Goal: Find specific page/section: Find specific page/section

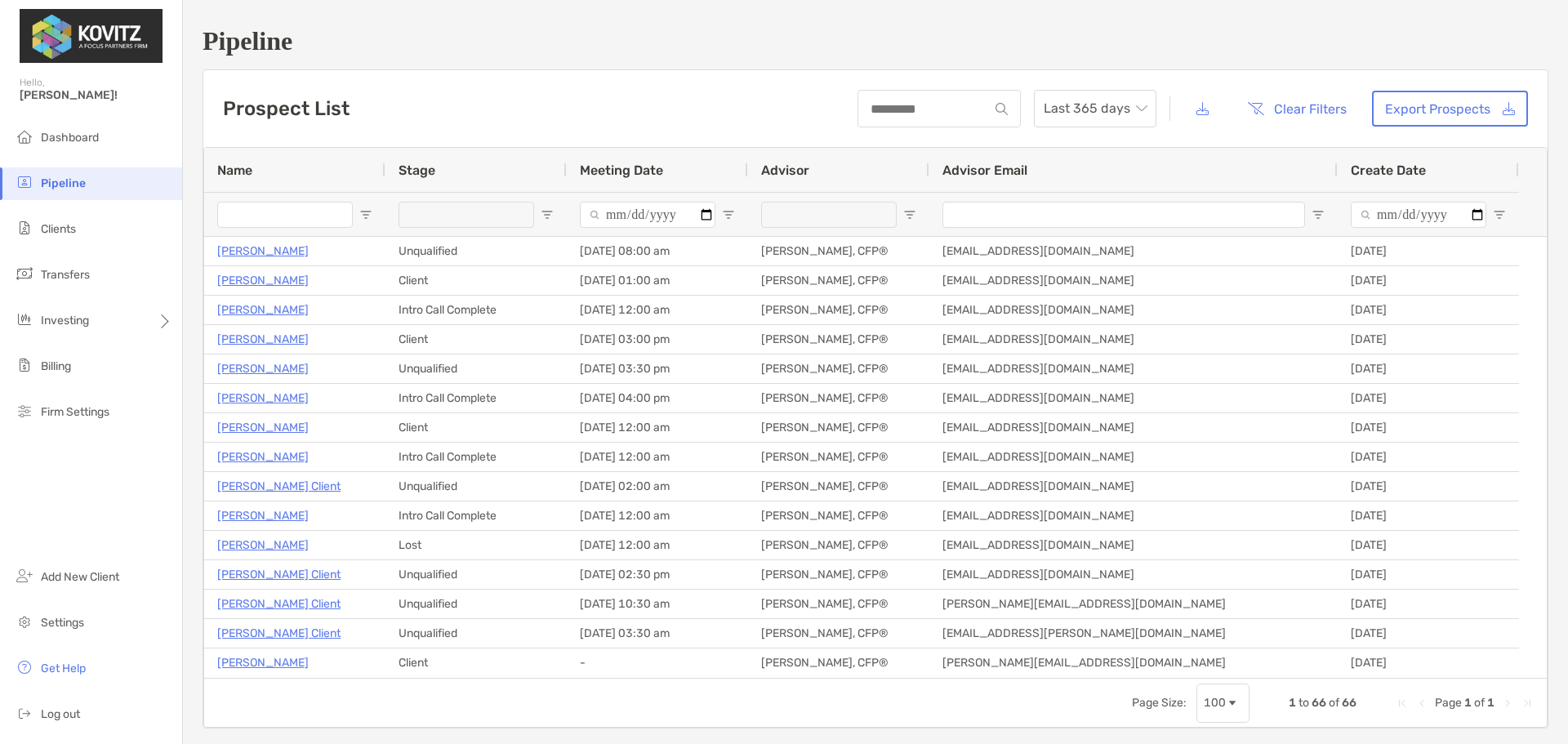
scroll to position [675, 0]
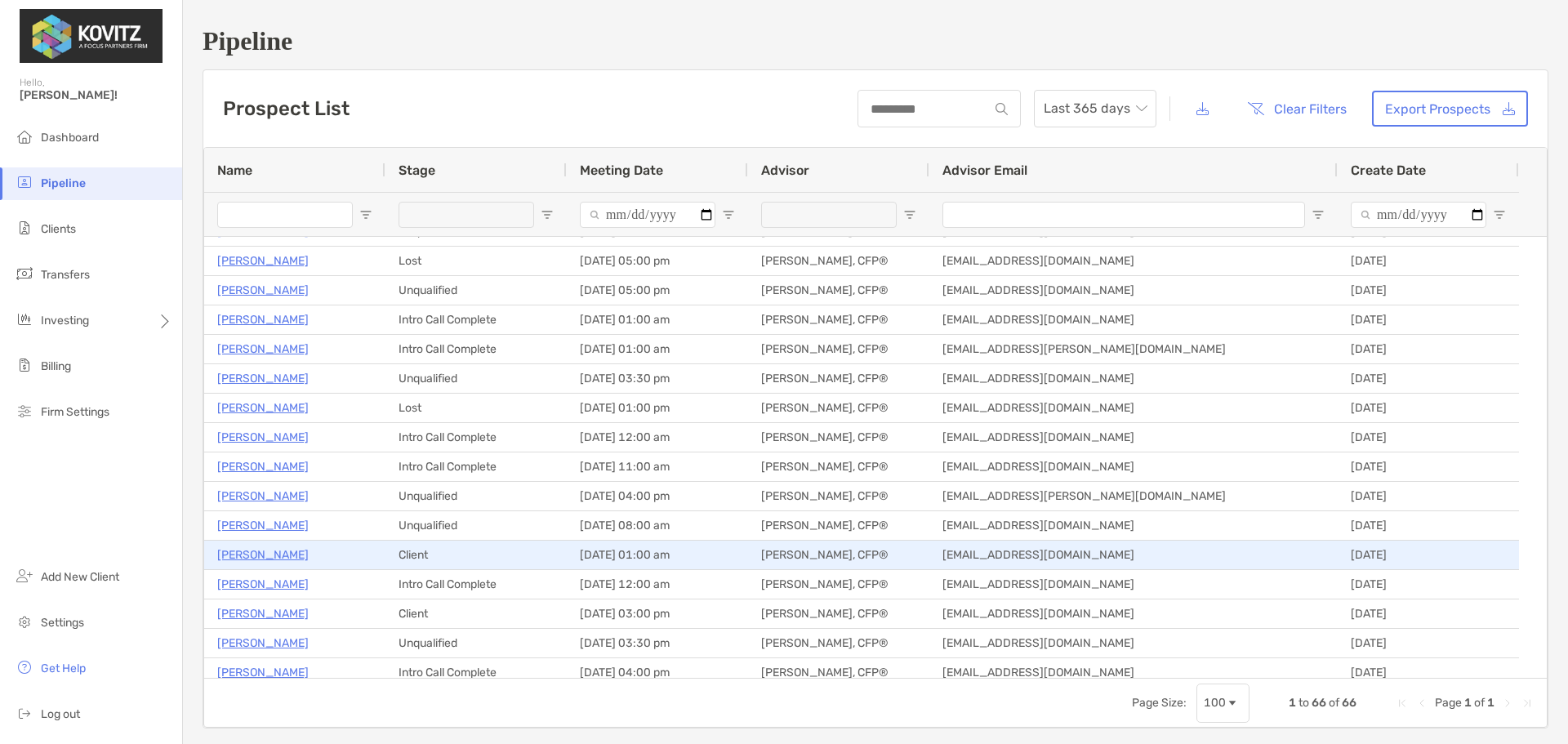
click at [262, 556] on p "[PERSON_NAME]" at bounding box center [263, 555] width 92 height 20
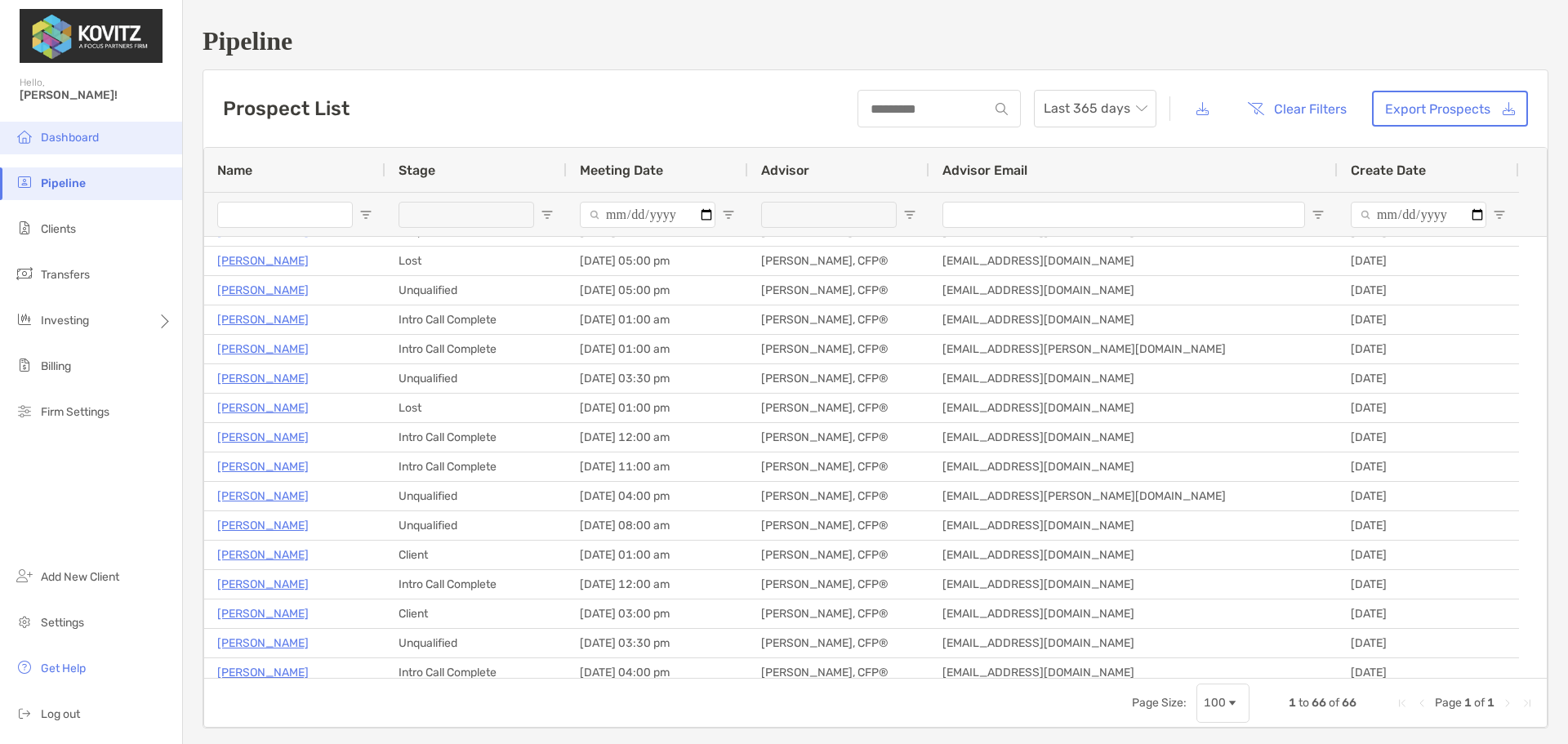
click at [75, 142] on span "Dashboard" at bounding box center [70, 137] width 58 height 14
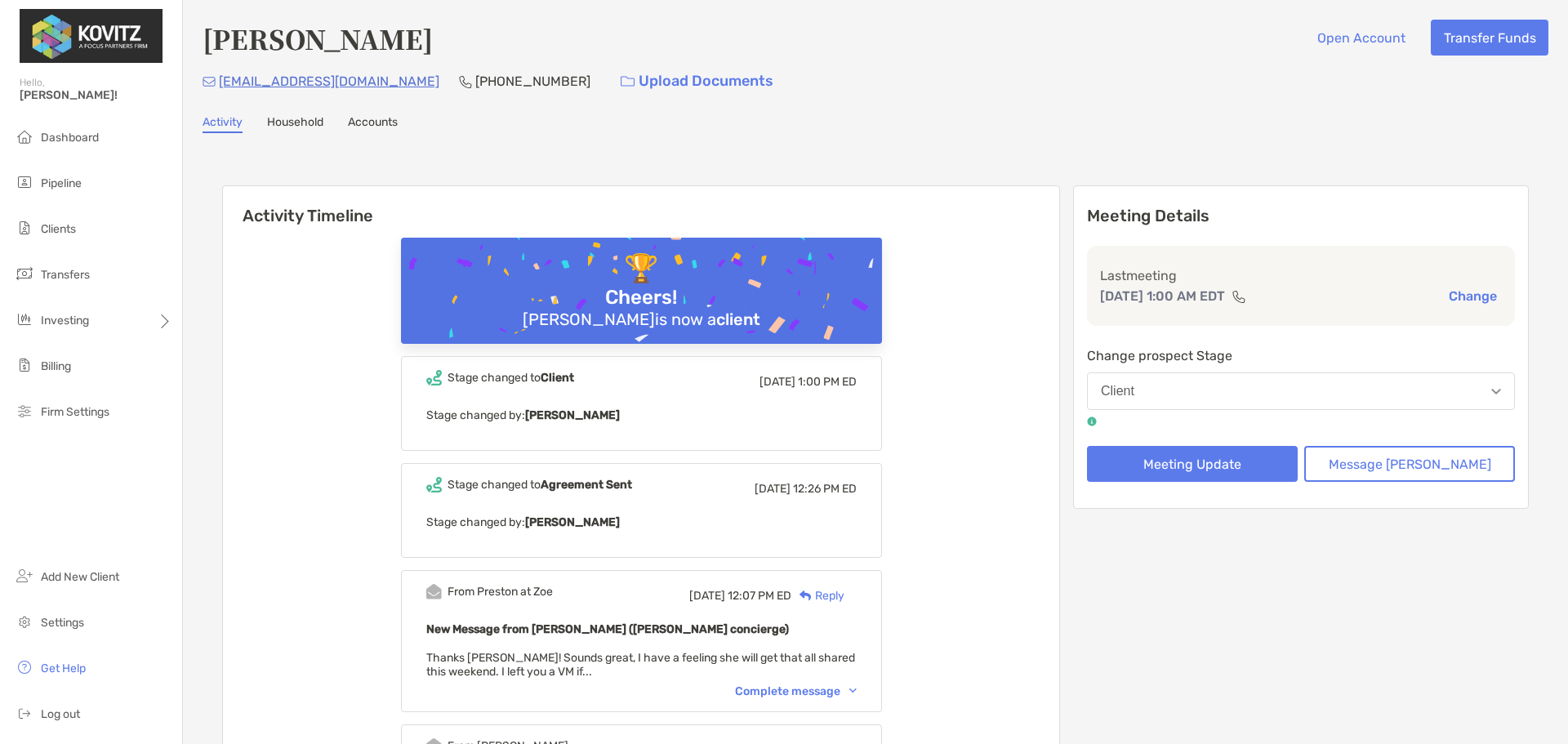
click at [347, 120] on div "Activity Household Accounts" at bounding box center [875, 124] width 1346 height 18
click at [360, 118] on link "Accounts" at bounding box center [373, 124] width 49 height 18
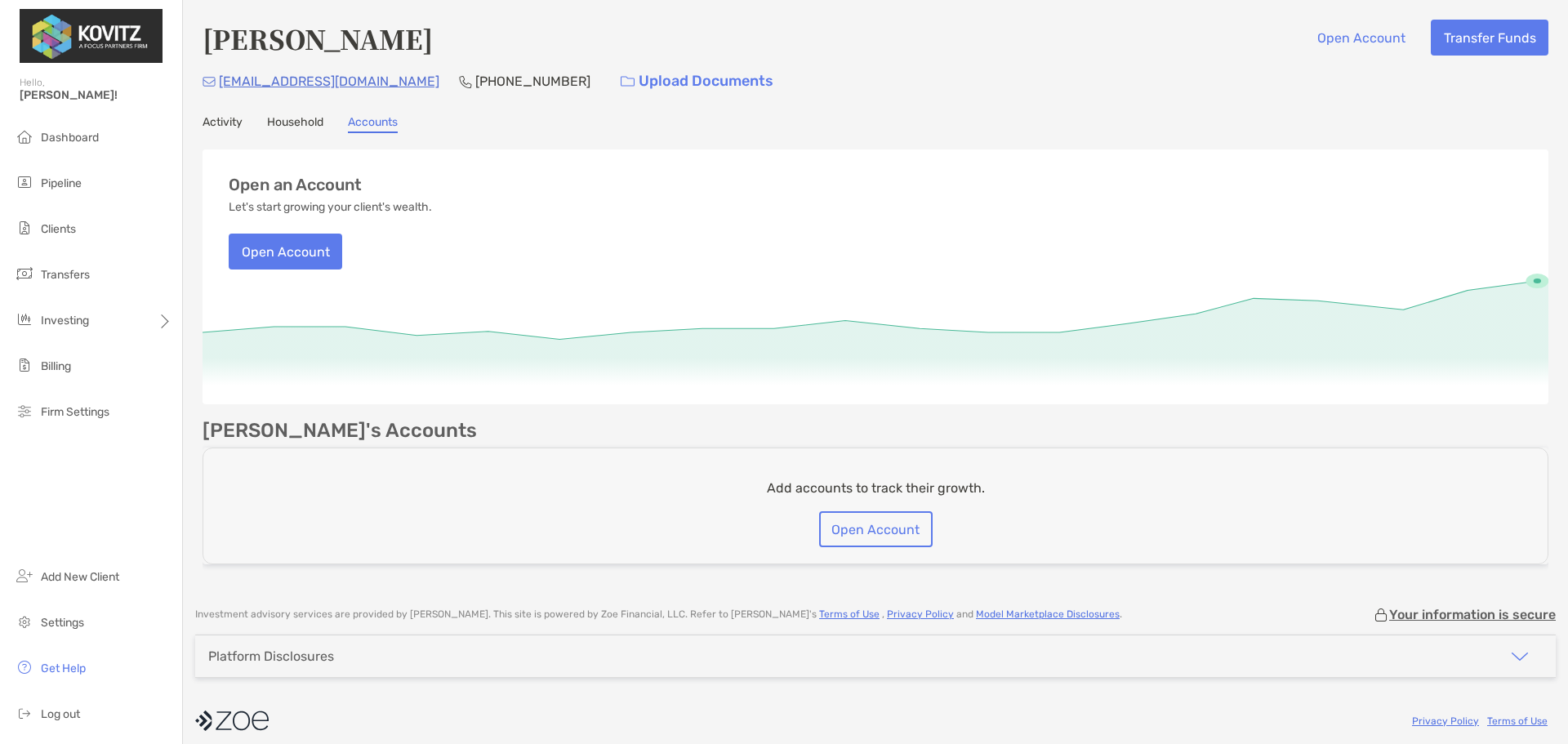
click at [284, 117] on link "Household" at bounding box center [296, 124] width 57 height 18
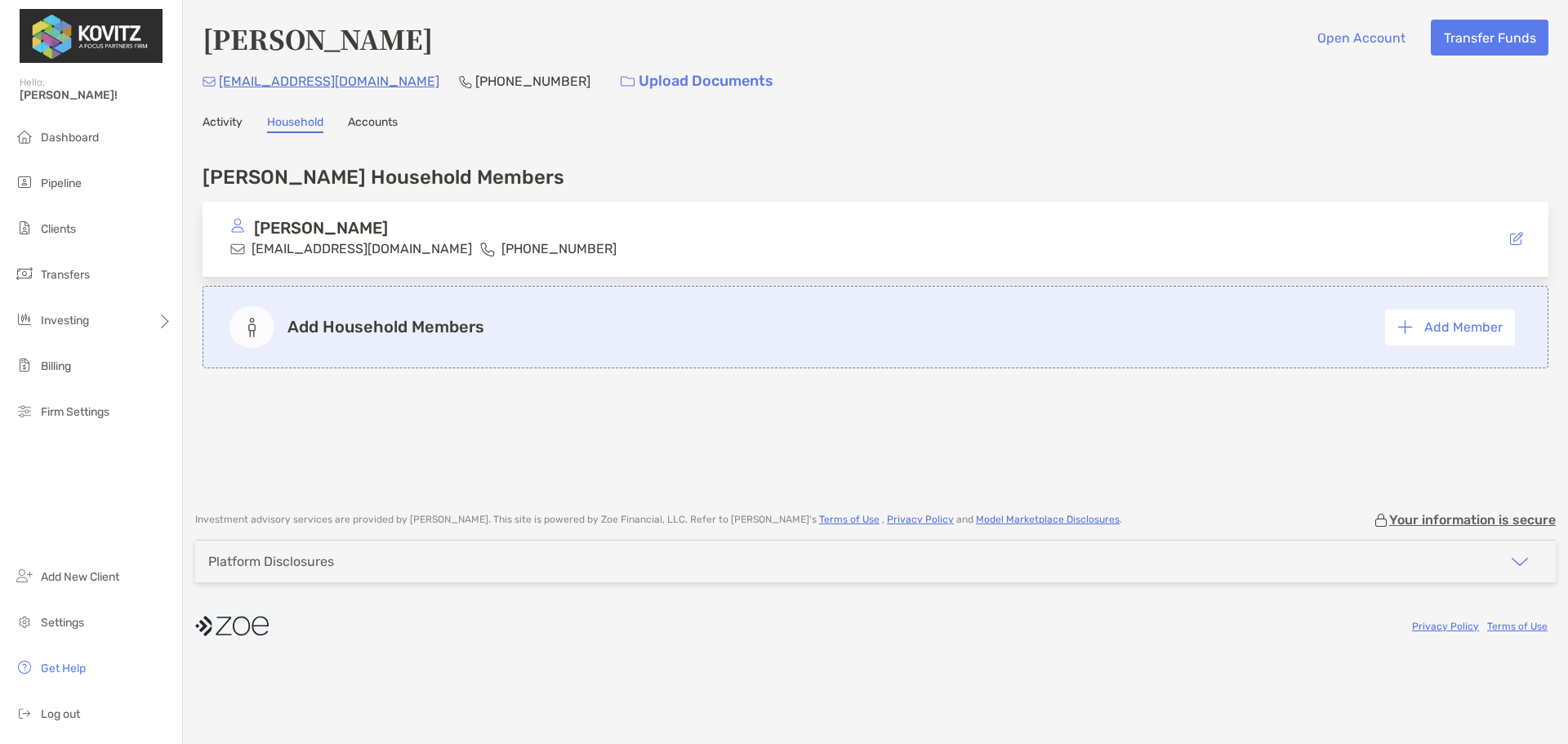
click at [222, 127] on link "Activity" at bounding box center [222, 124] width 40 height 18
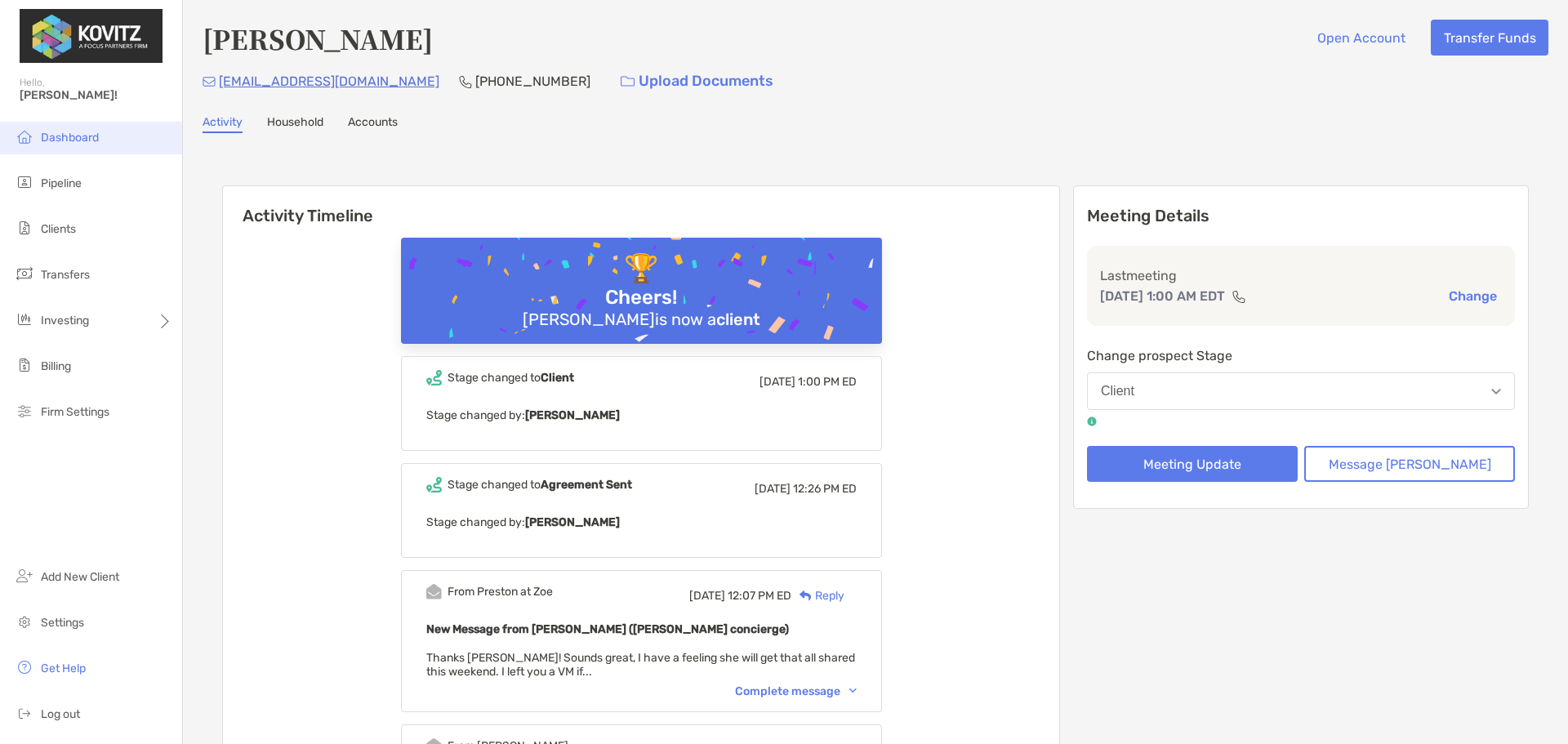
click at [79, 140] on span "Dashboard" at bounding box center [70, 137] width 58 height 14
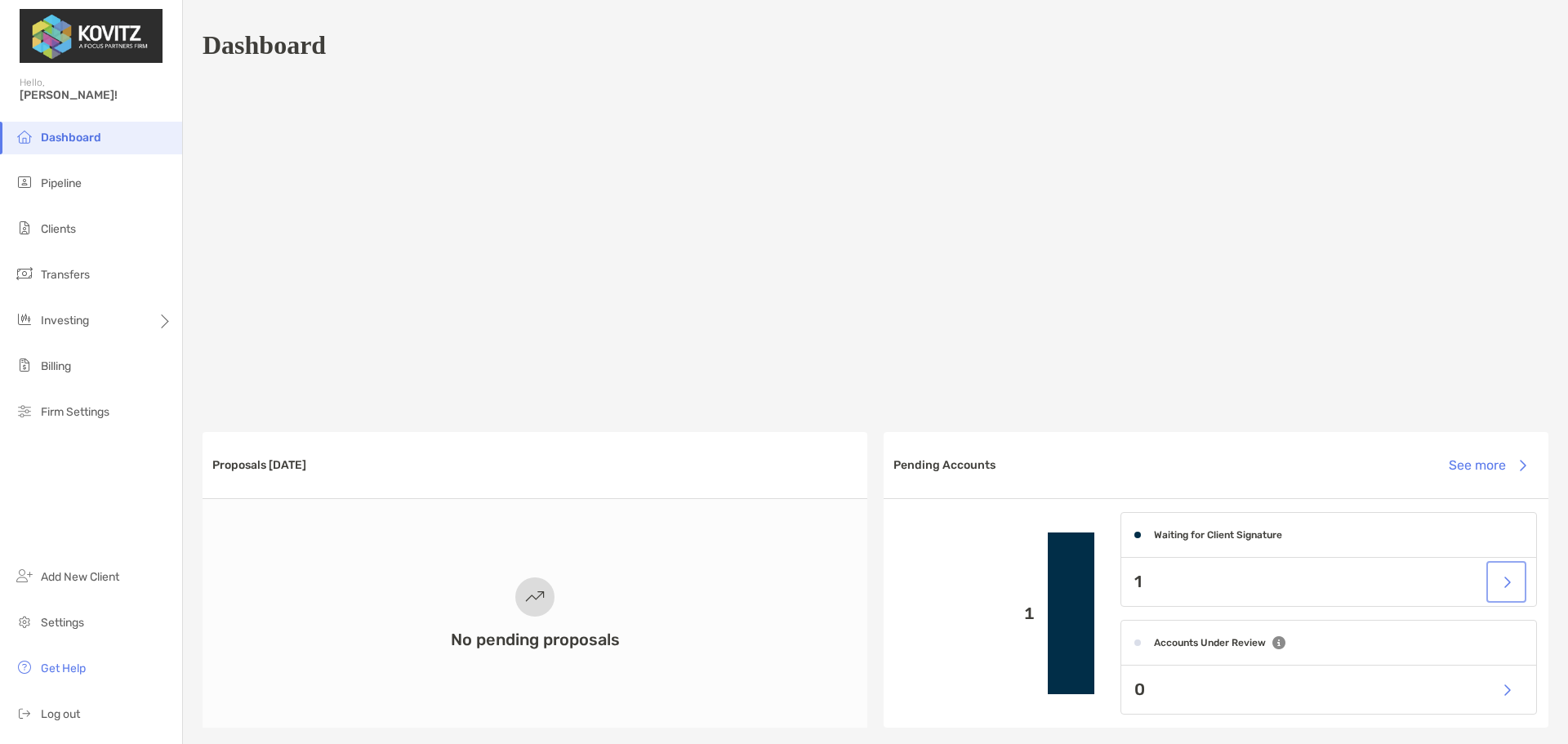
click at [1489, 577] on button "button" at bounding box center [1506, 581] width 34 height 35
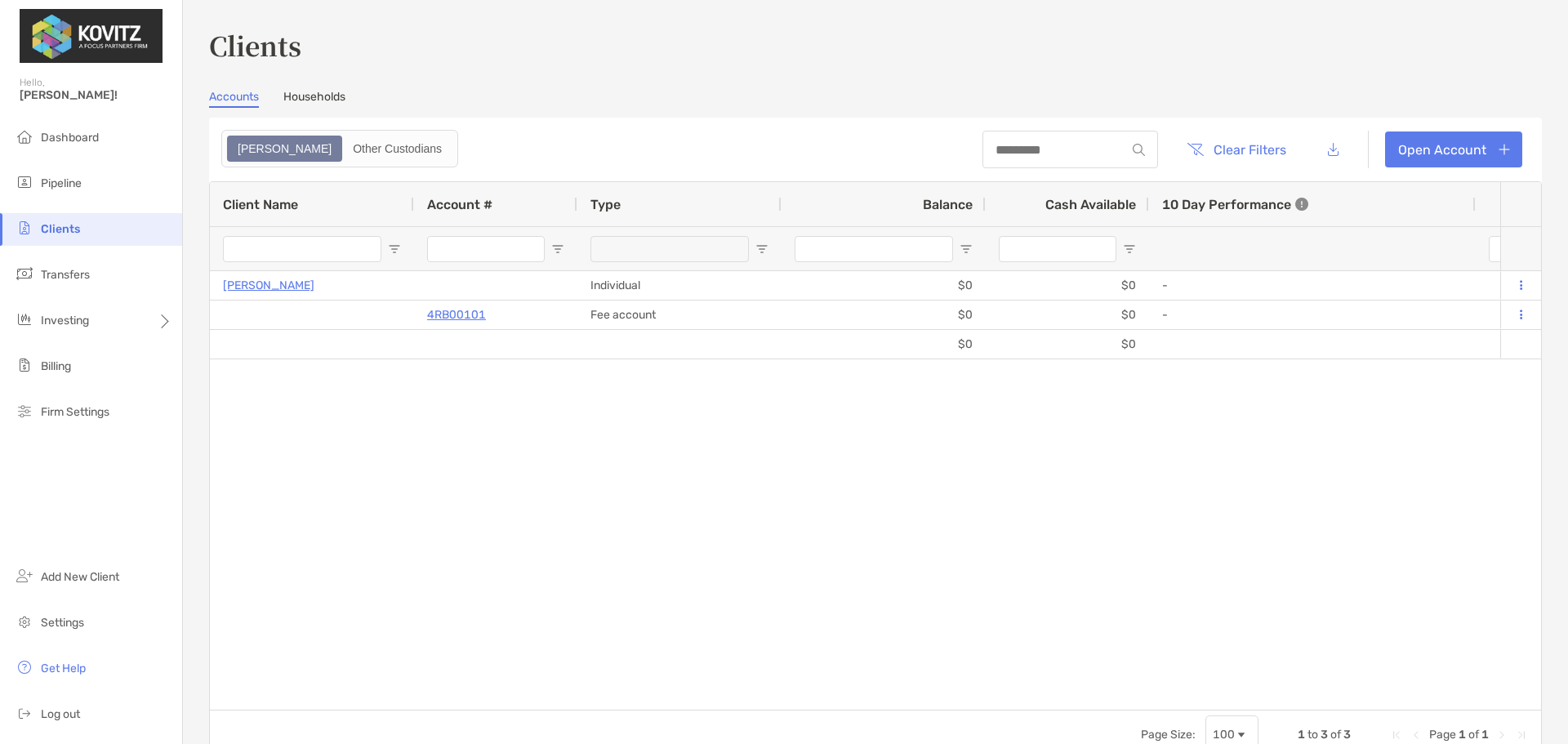
type input "*********"
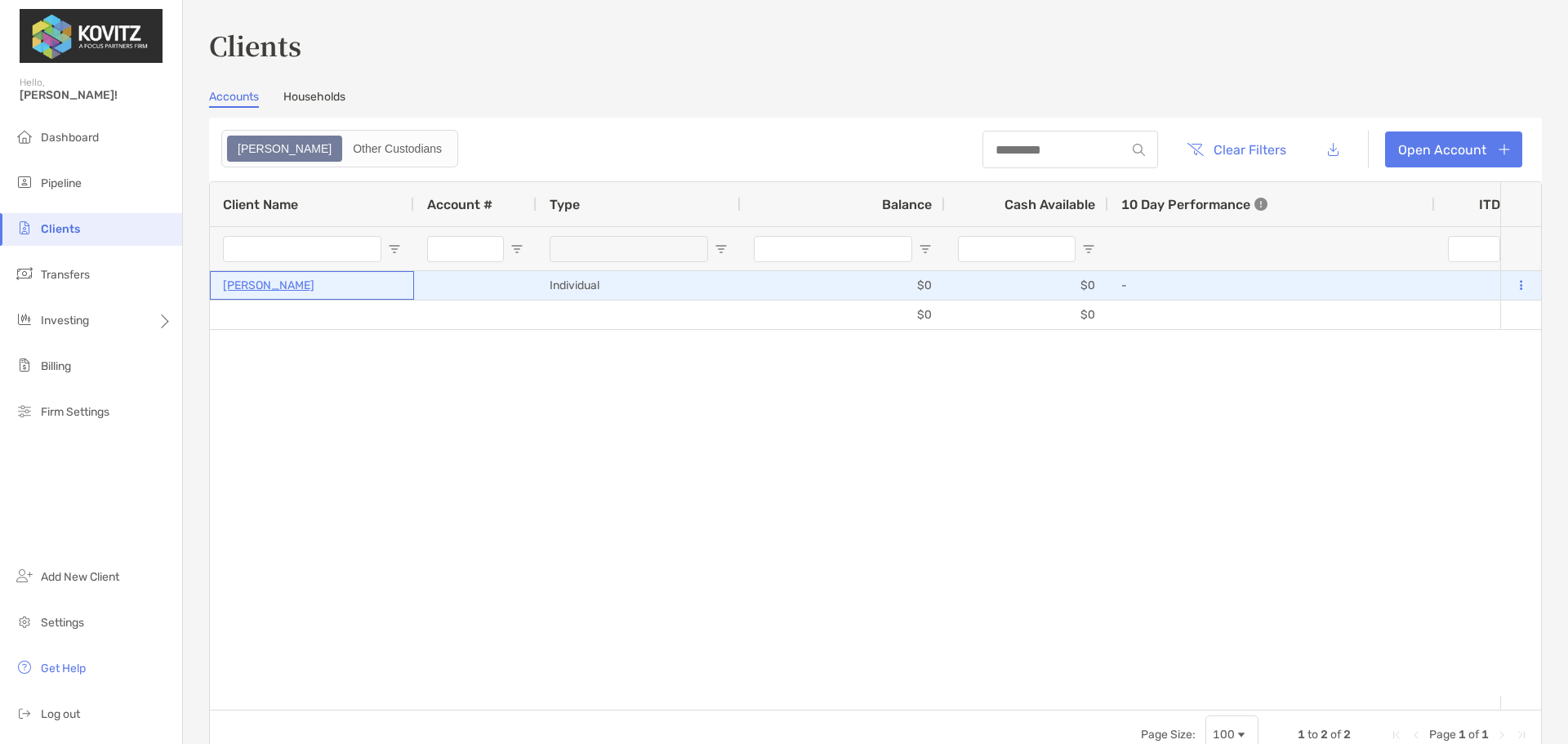
click at [281, 285] on p "[PERSON_NAME]" at bounding box center [269, 286] width 92 height 20
